Goal: Find specific page/section: Find specific page/section

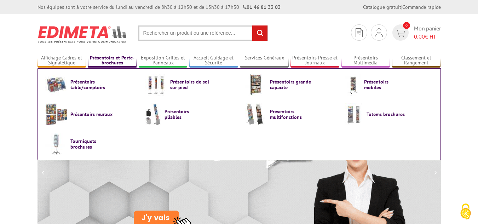
click at [114, 60] on link "Présentoirs et Porte-brochures" at bounding box center [112, 61] width 49 height 12
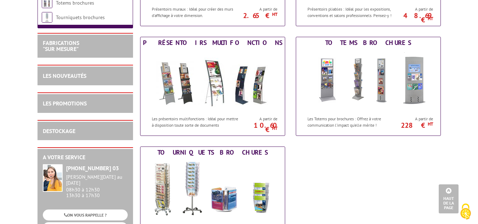
scroll to position [412, 0]
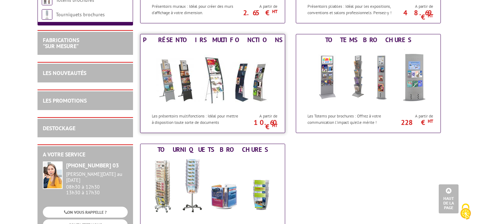
click at [226, 76] on img at bounding box center [212, 78] width 131 height 64
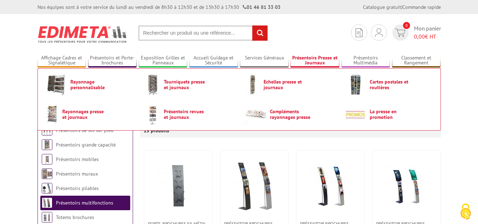
click at [312, 58] on link "Présentoirs Presse et Journaux" at bounding box center [315, 61] width 49 height 12
